Goal: Information Seeking & Learning: Check status

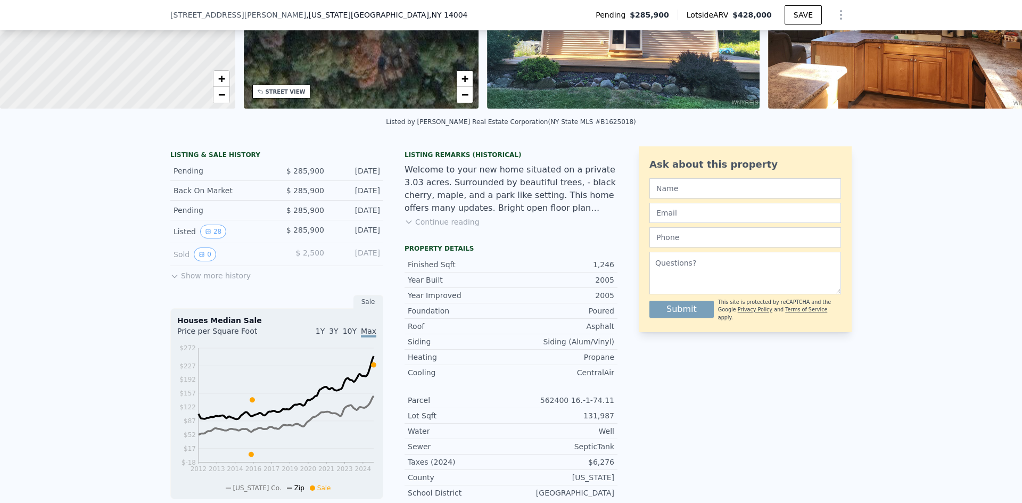
scroll to position [263, 0]
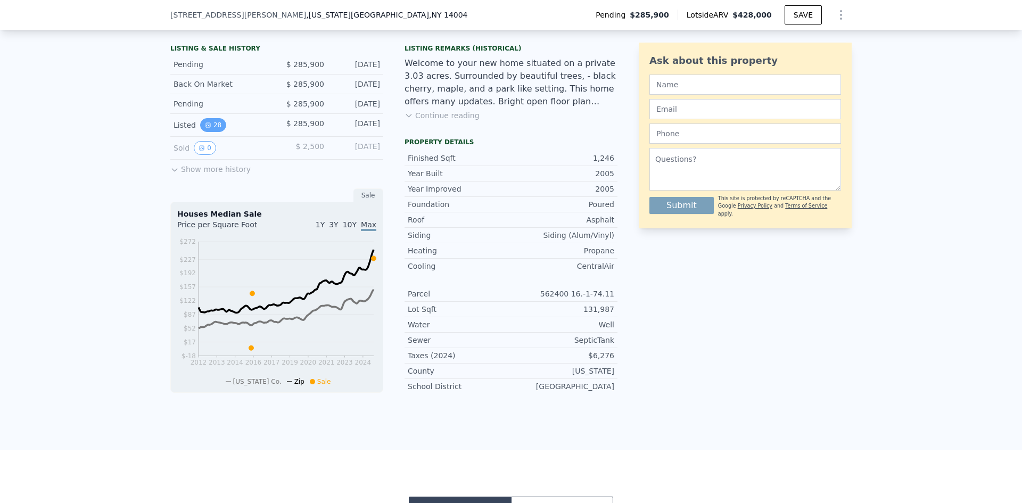
click at [213, 132] on button "28" at bounding box center [213, 125] width 26 height 14
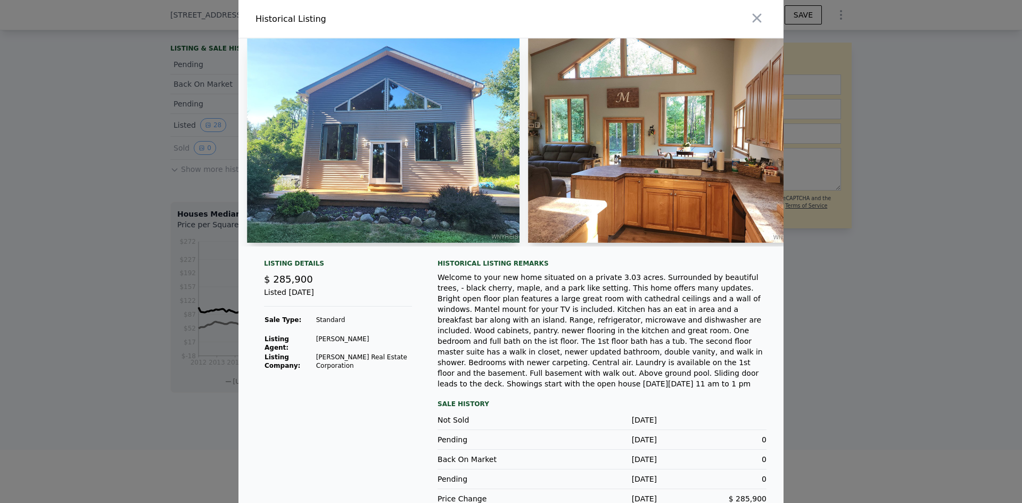
click at [196, 155] on div at bounding box center [511, 251] width 1022 height 503
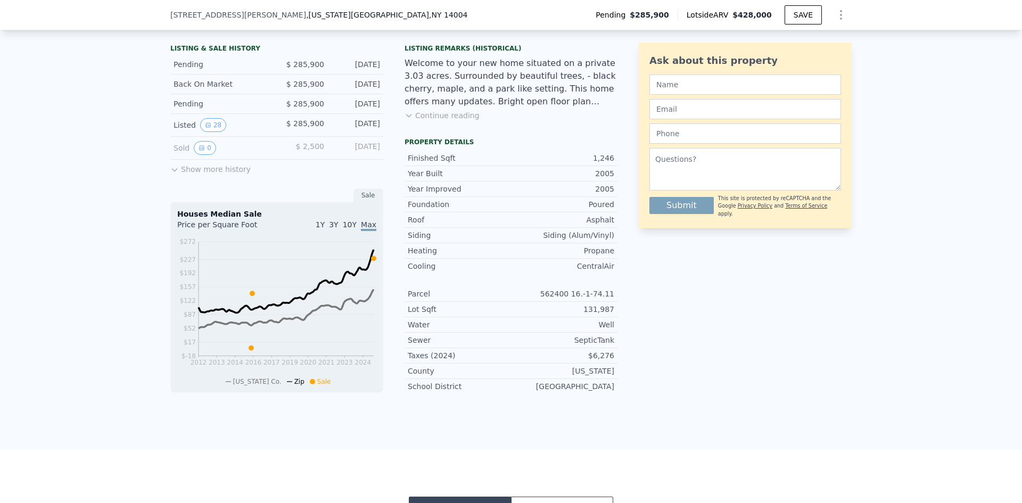
click at [191, 175] on button "Show more history" at bounding box center [210, 167] width 80 height 15
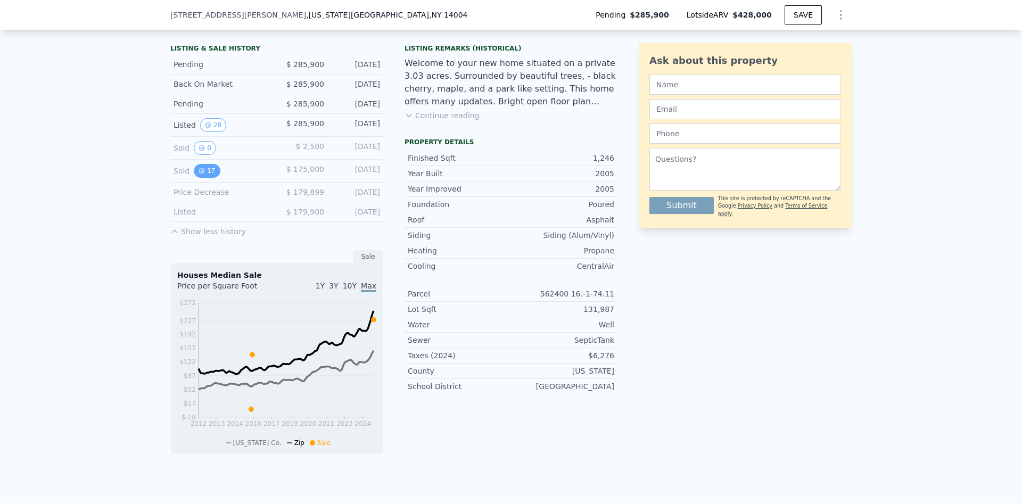
click at [203, 175] on button "17" at bounding box center [207, 171] width 26 height 14
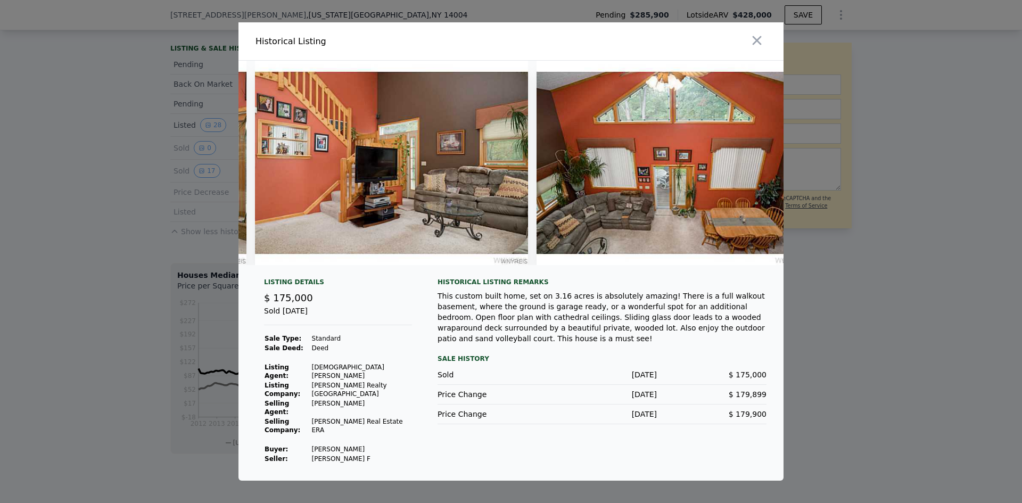
scroll to position [0, 0]
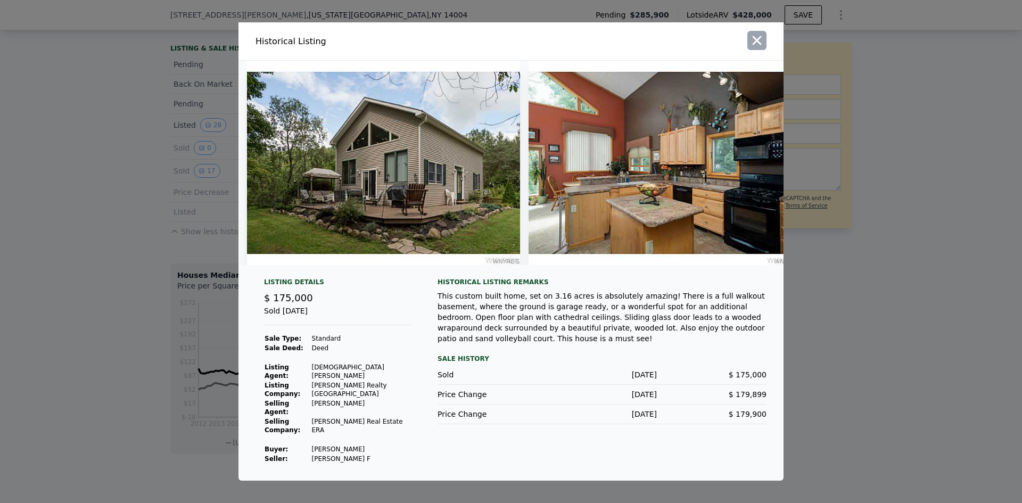
click at [754, 45] on icon "button" at bounding box center [757, 40] width 9 height 9
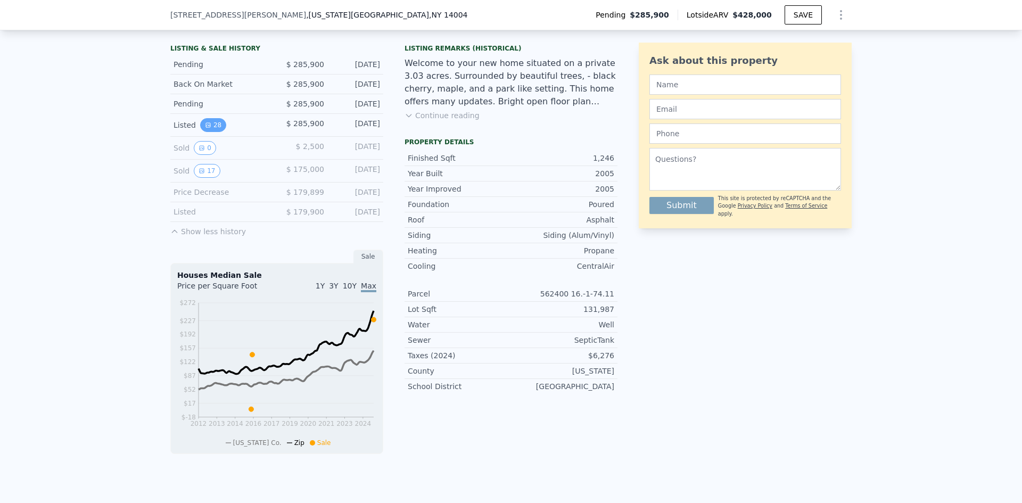
click at [206, 127] on icon "View historical data" at bounding box center [208, 125] width 4 height 4
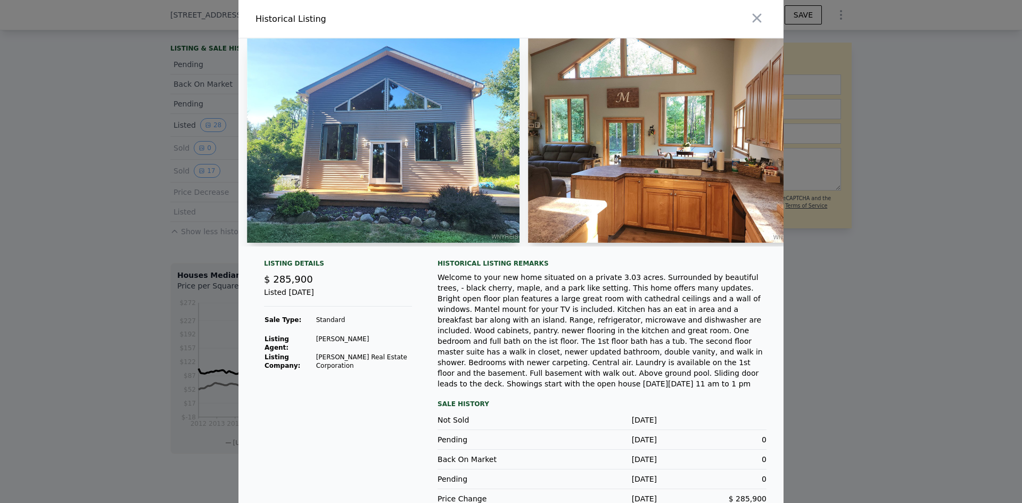
click at [155, 96] on div at bounding box center [511, 251] width 1022 height 503
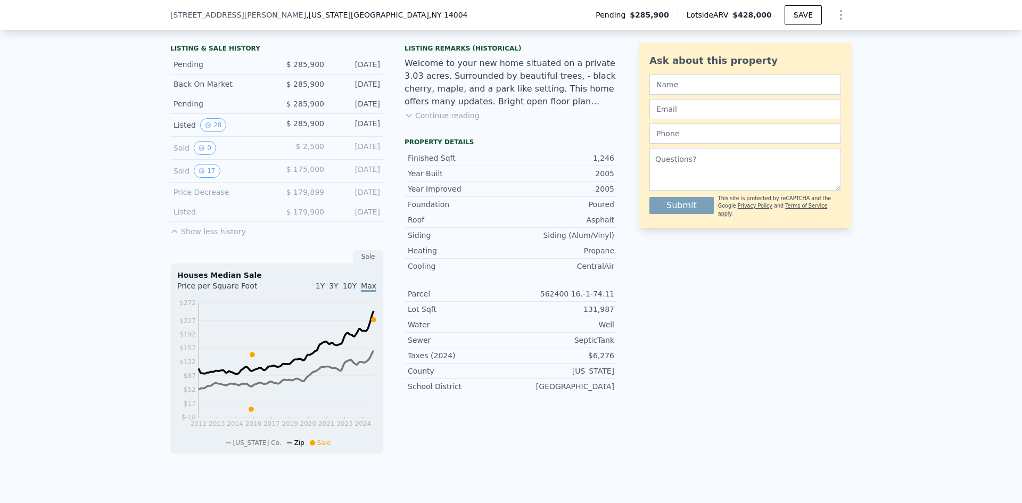
click at [201, 18] on span "[STREET_ADDRESS][PERSON_NAME]" at bounding box center [238, 15] width 136 height 11
click at [317, 13] on div "[STREET_ADDRESS][PERSON_NAME][US_STATE]" at bounding box center [323, 15] width 306 height 11
drag, startPoint x: 315, startPoint y: 13, endPoint x: 162, endPoint y: 16, distance: 152.3
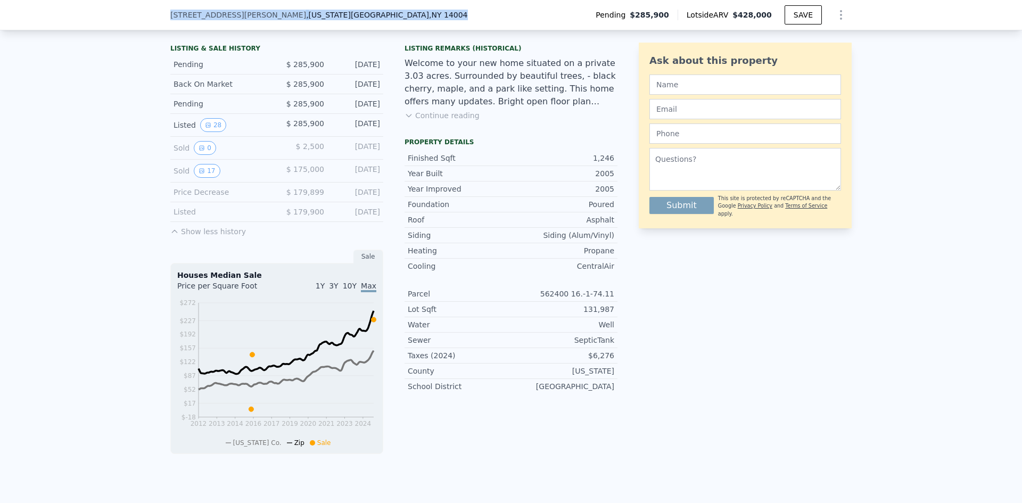
click at [162, 16] on div "[STREET_ADDRESS][PERSON_NAME][US_STATE] Pending $285,900 Lotside ARV $428,000 S…" at bounding box center [511, 15] width 1022 height 30
copy div "[STREET_ADDRESS][PERSON_NAME][US_STATE]"
